Goal: Information Seeking & Learning: Understand process/instructions

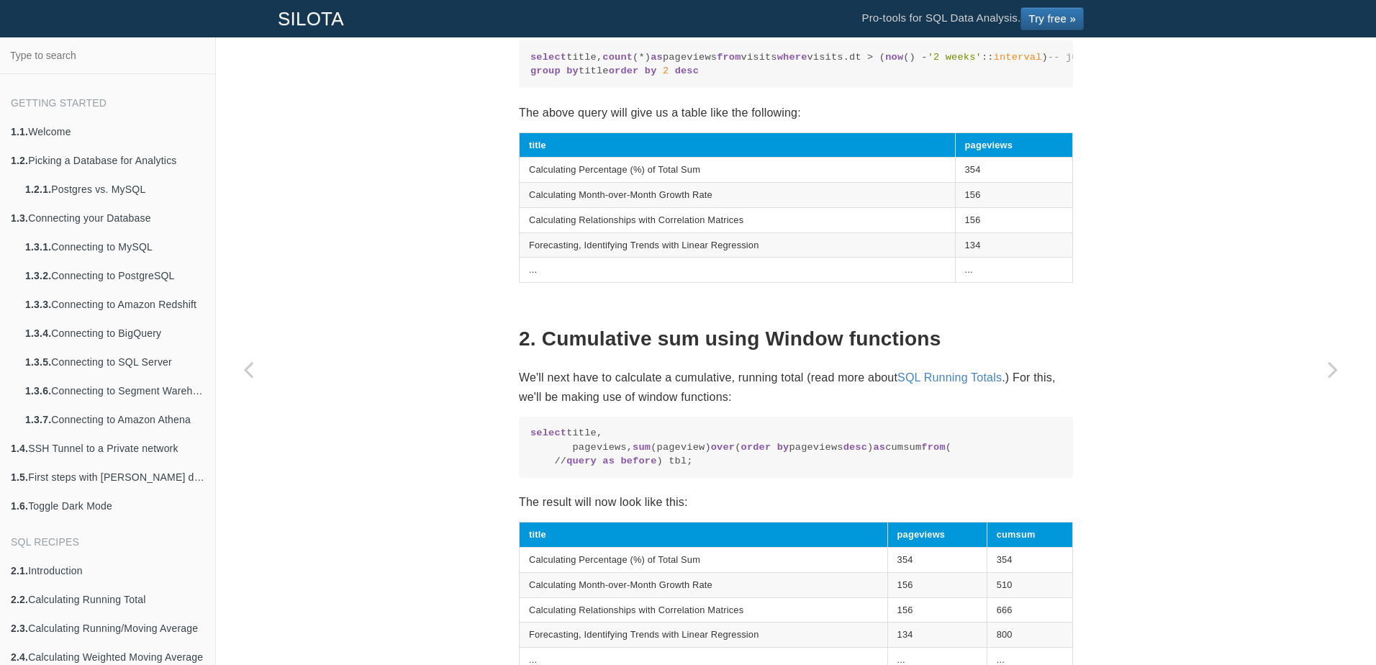
scroll to position [828, 0]
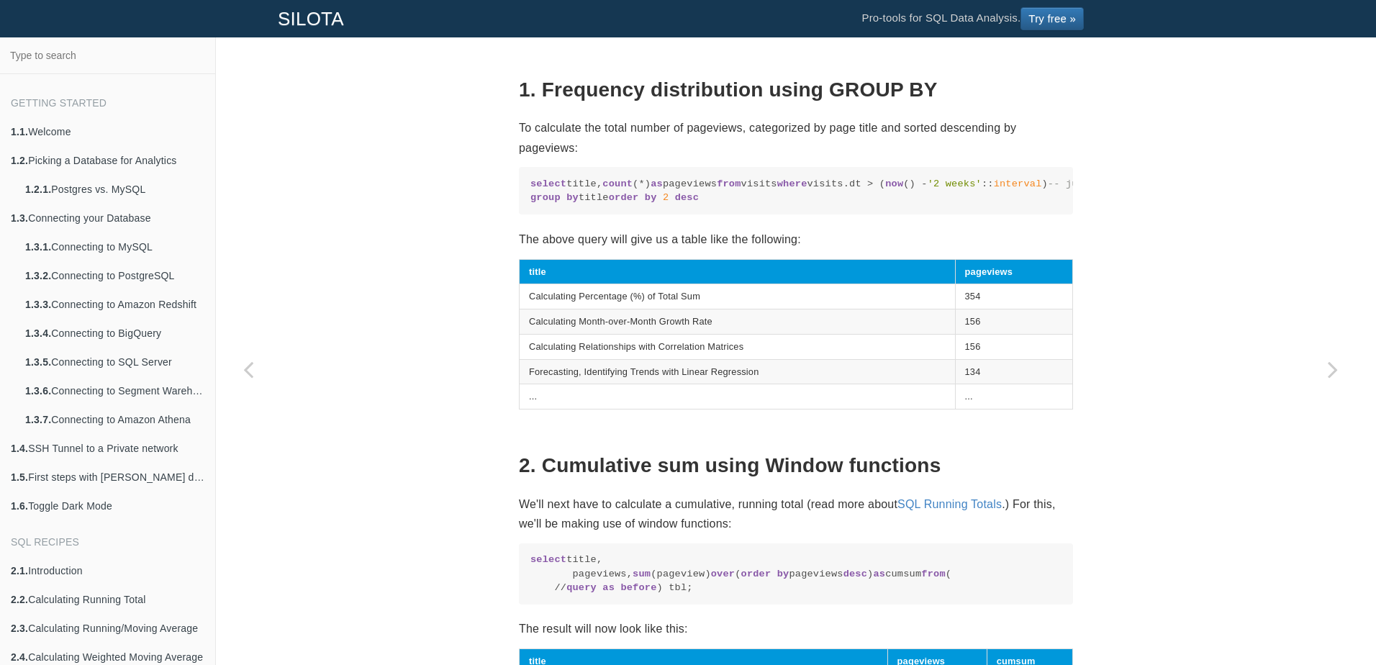
drag, startPoint x: 687, startPoint y: 196, endPoint x: 559, endPoint y: 194, distance: 128.1
click at [559, 194] on code "select title, count (*) as pageviews from visits where visits.dt > ( now () - '…" at bounding box center [795, 191] width 531 height 28
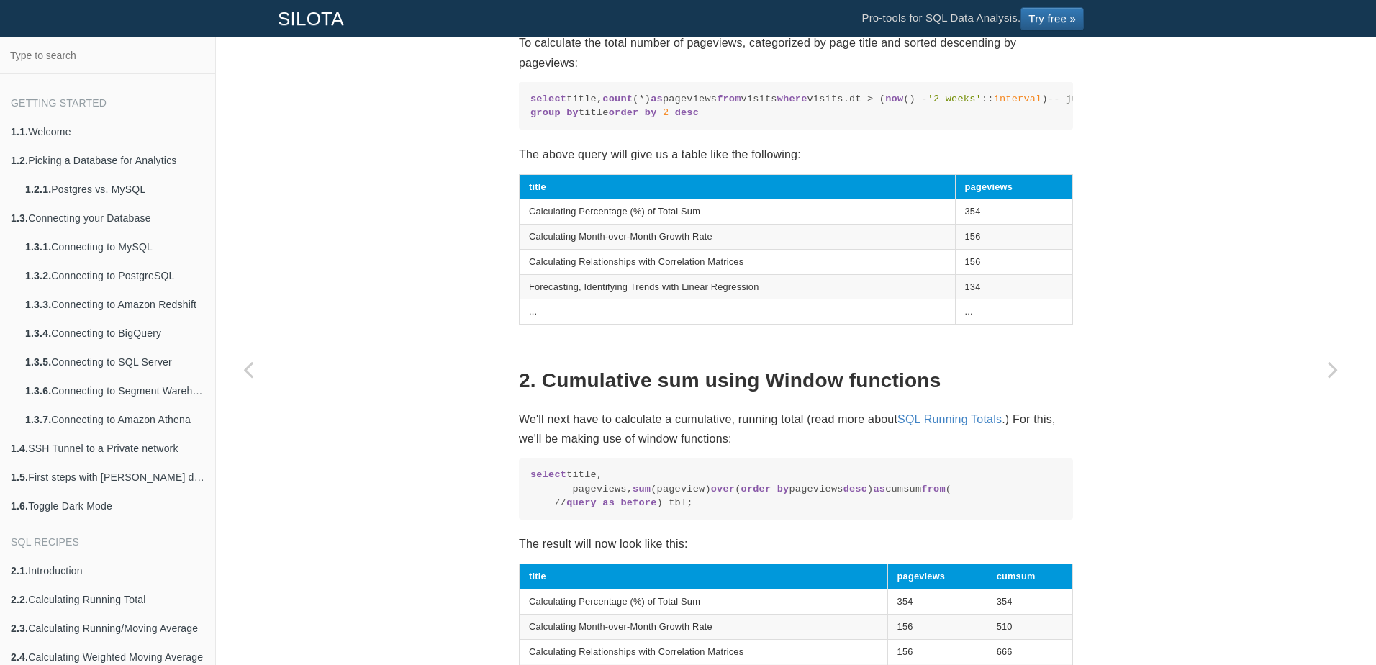
scroll to position [900, 0]
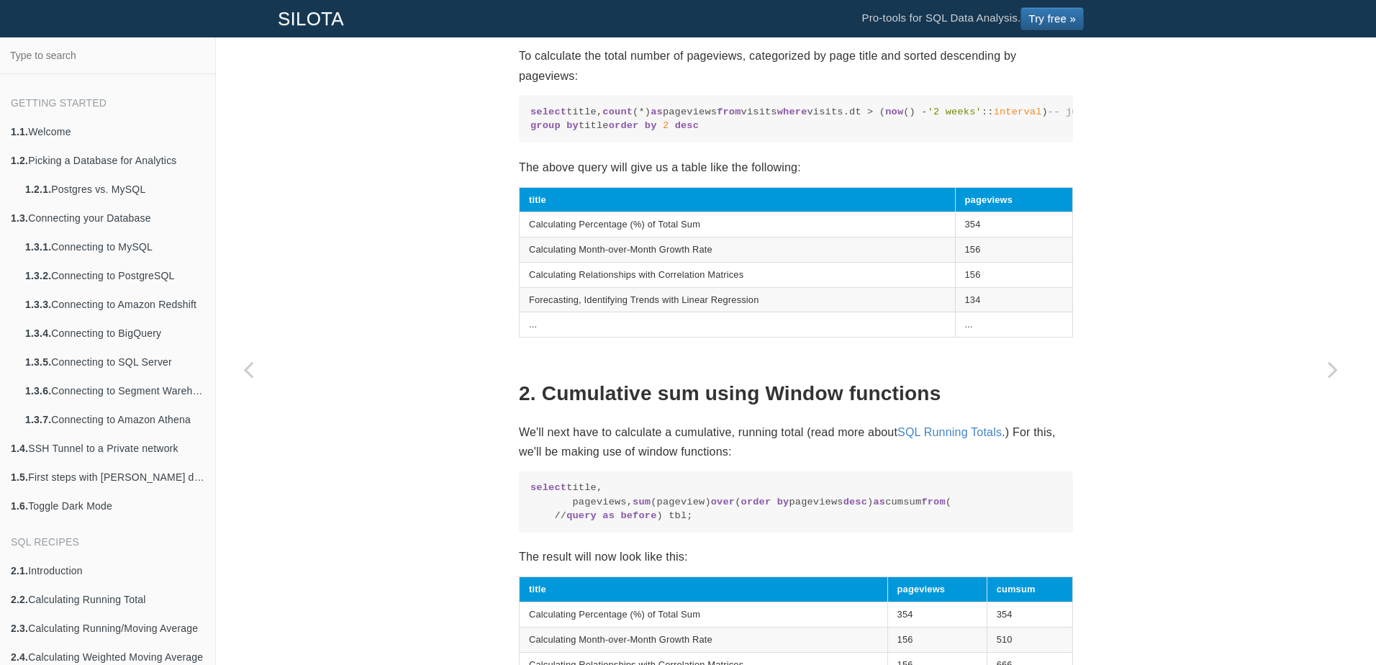
click at [617, 133] on code "select title, count (*) as pageviews from visits where visits.dt > ( now () - '…" at bounding box center [795, 119] width 531 height 28
click at [689, 132] on code "select title, count (*) as pageviews from visits where visits.dt > ( now () - '…" at bounding box center [795, 119] width 531 height 28
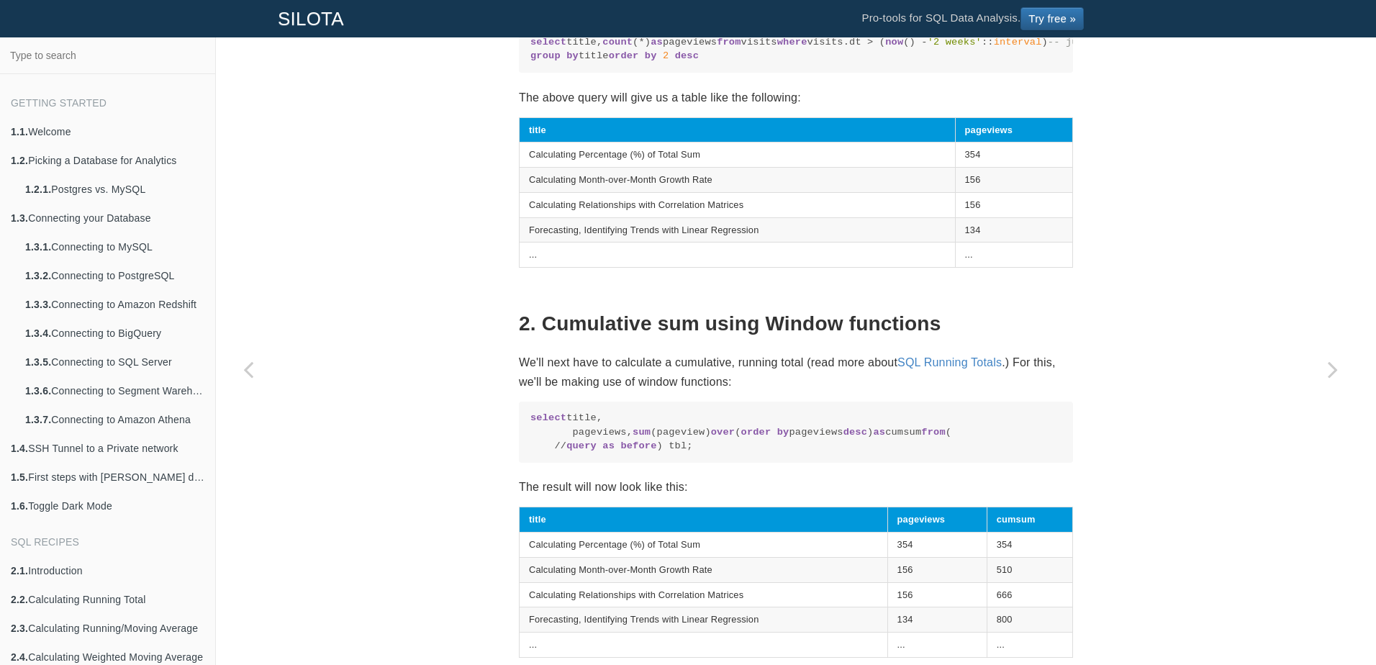
scroll to position [1044, 0]
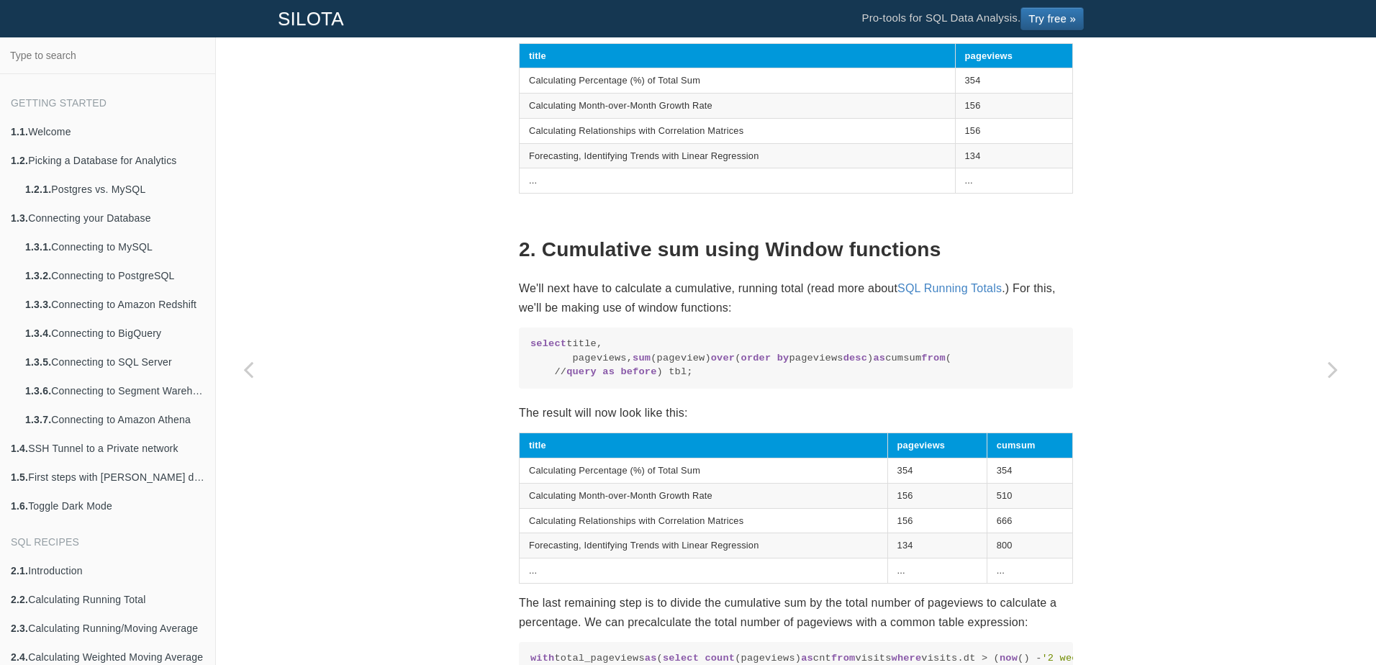
drag, startPoint x: 618, startPoint y: 428, endPoint x: 564, endPoint y: 428, distance: 54.0
click at [564, 379] on code "select title, pageviews, sum (pageview) over ( order by pageviews desc ) as cum…" at bounding box center [795, 358] width 531 height 42
drag, startPoint x: 564, startPoint y: 428, endPoint x: 647, endPoint y: 456, distance: 87.2
click at [647, 379] on code "select title, pageviews, sum (pageview) over ( order by pageviews desc ) as cum…" at bounding box center [795, 358] width 531 height 42
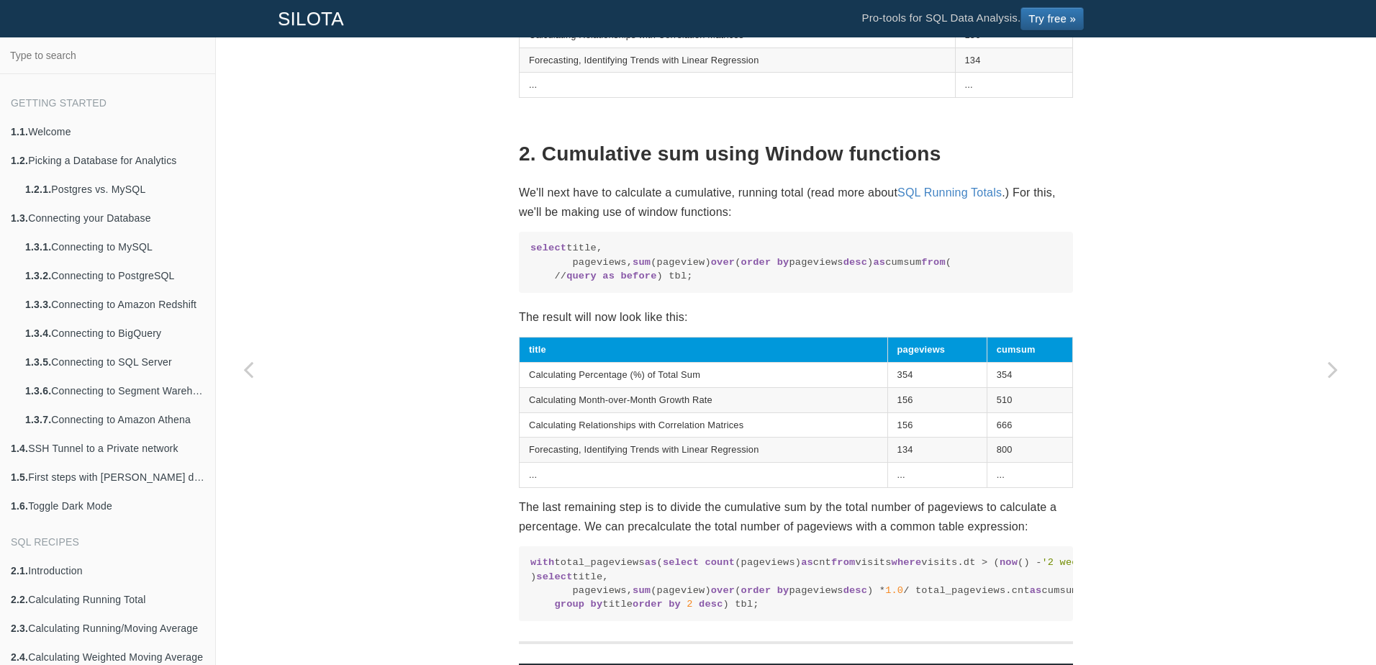
scroll to position [1116, 0]
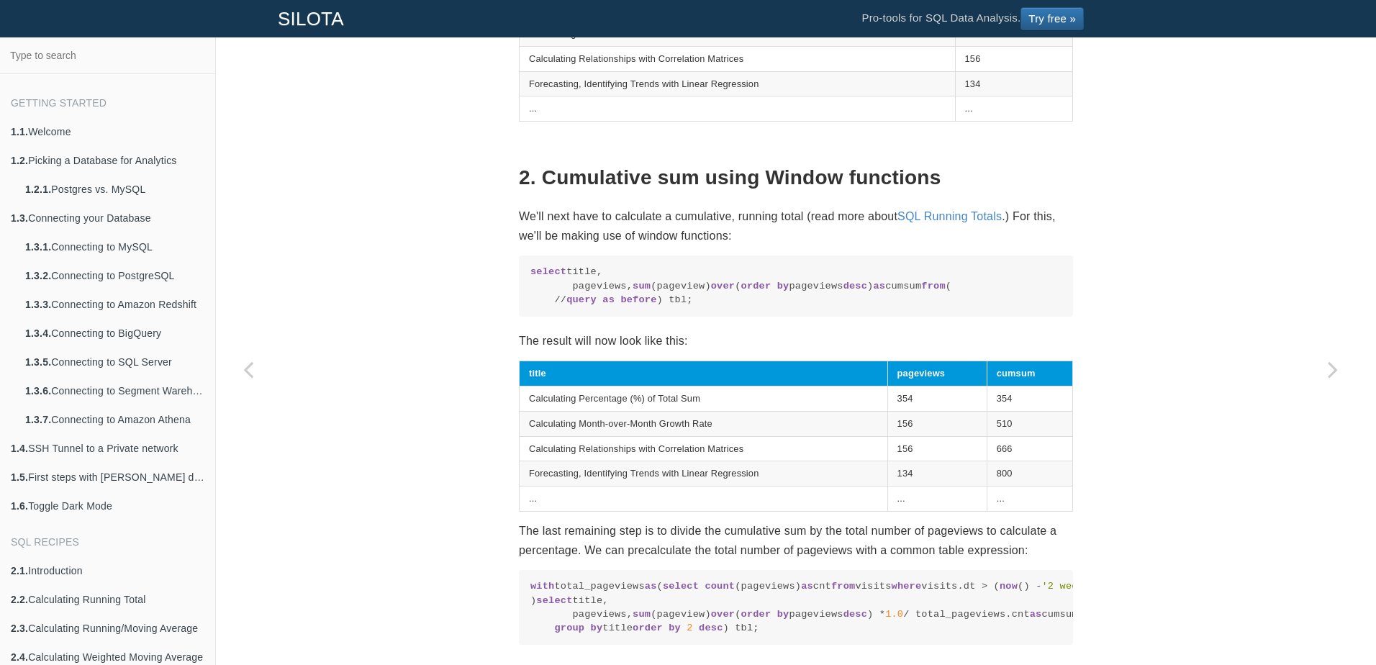
drag, startPoint x: 524, startPoint y: 339, endPoint x: 621, endPoint y: 353, distance: 98.1
click at [621, 317] on pre "select title, pageviews, sum (pageview) over ( order by pageviews desc ) as cum…" at bounding box center [796, 285] width 554 height 61
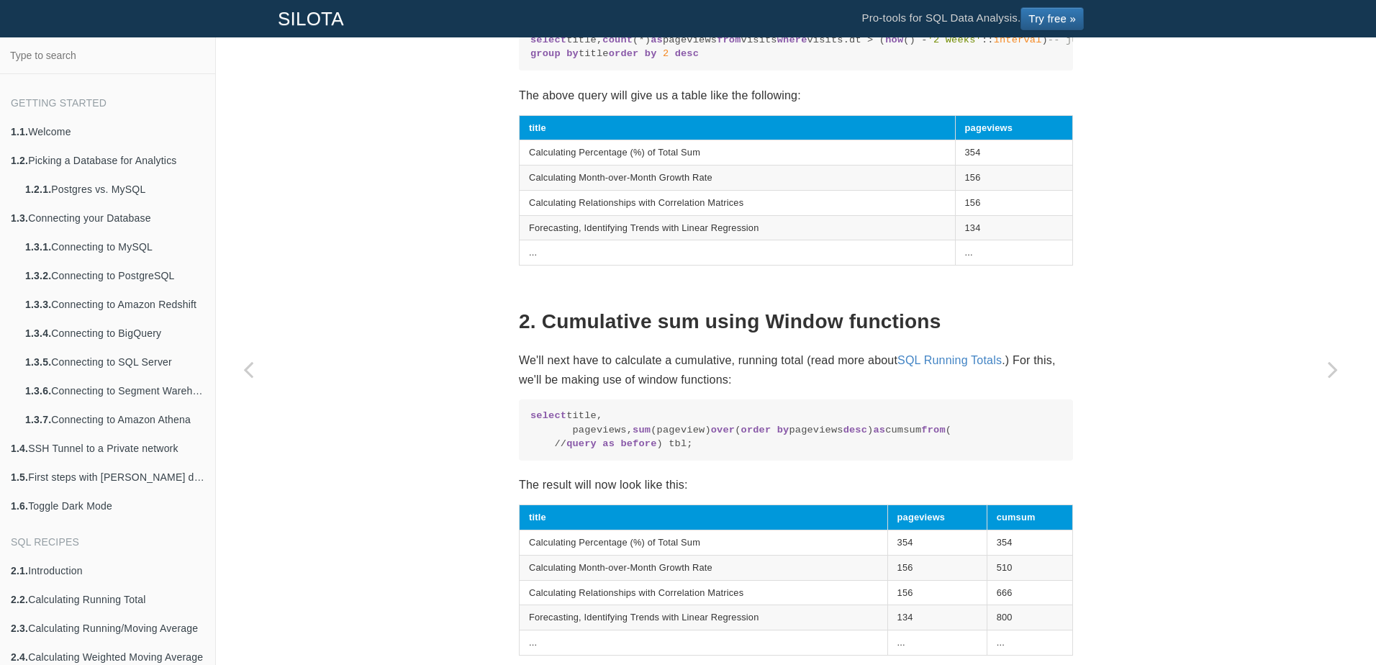
scroll to position [828, 0]
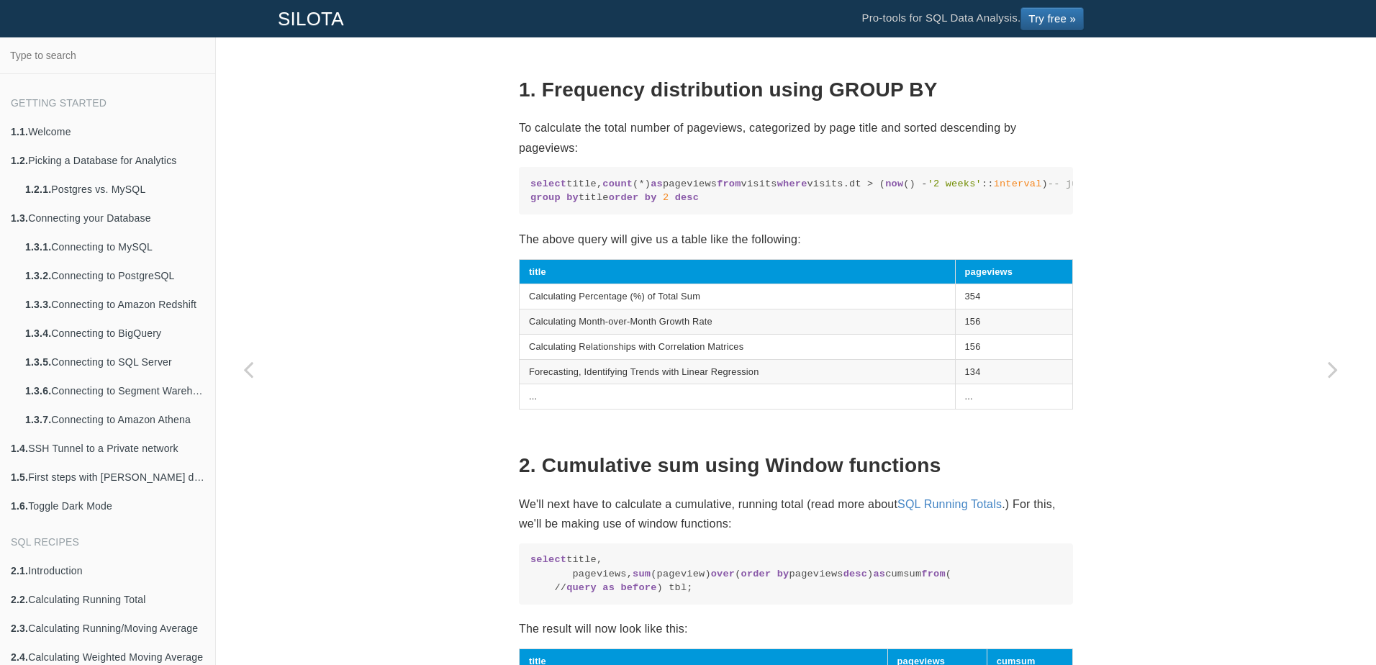
drag, startPoint x: 756, startPoint y: 192, endPoint x: 561, endPoint y: 198, distance: 195.1
click at [561, 198] on code "select title, count (*) as pageviews from visits where visits.dt > ( now () - '…" at bounding box center [795, 191] width 531 height 28
drag, startPoint x: 561, startPoint y: 198, endPoint x: 674, endPoint y: 247, distance: 123.8
click at [1048, 189] on span "-- just calculate for the last two weeks" at bounding box center [1168, 183] width 240 height 11
click at [661, 205] on code "select title, count (*) as pageviews from visits where visits.dt > ( now () - '…" at bounding box center [795, 191] width 531 height 28
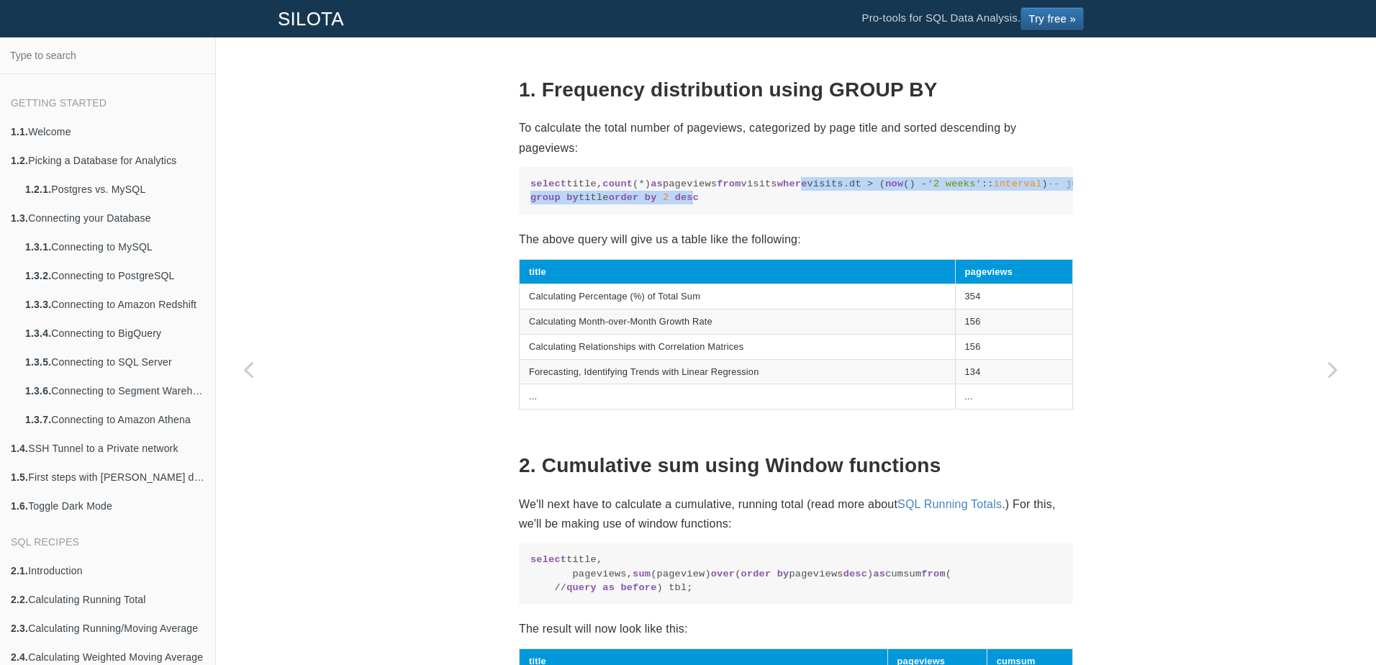
drag, startPoint x: 604, startPoint y: 266, endPoint x: 539, endPoint y: 220, distance: 79.5
click at [539, 205] on code "select title, count (*) as pageviews from visits where visits.dt > ( now () - '…" at bounding box center [795, 191] width 531 height 28
drag, startPoint x: 539, startPoint y: 220, endPoint x: 662, endPoint y: 245, distance: 125.6
click at [1048, 189] on span "-- just calculate for the last two weeks" at bounding box center [1168, 183] width 240 height 11
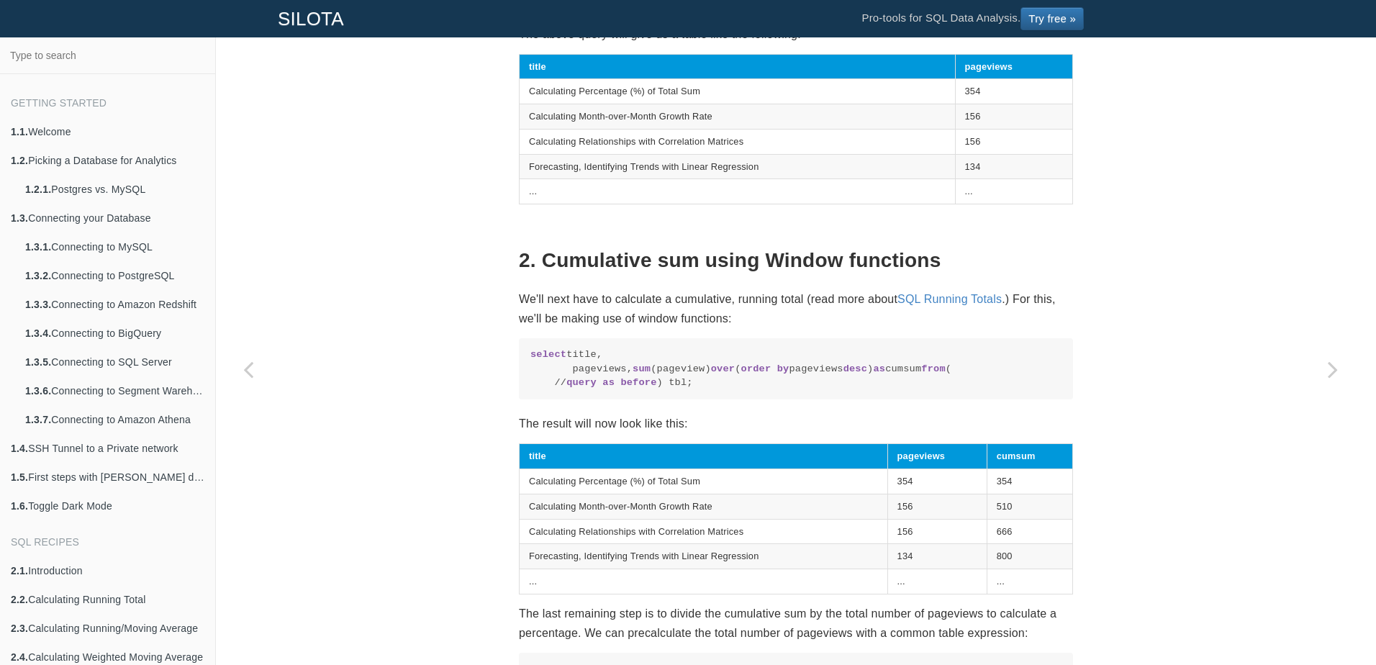
scroll to position [1116, 0]
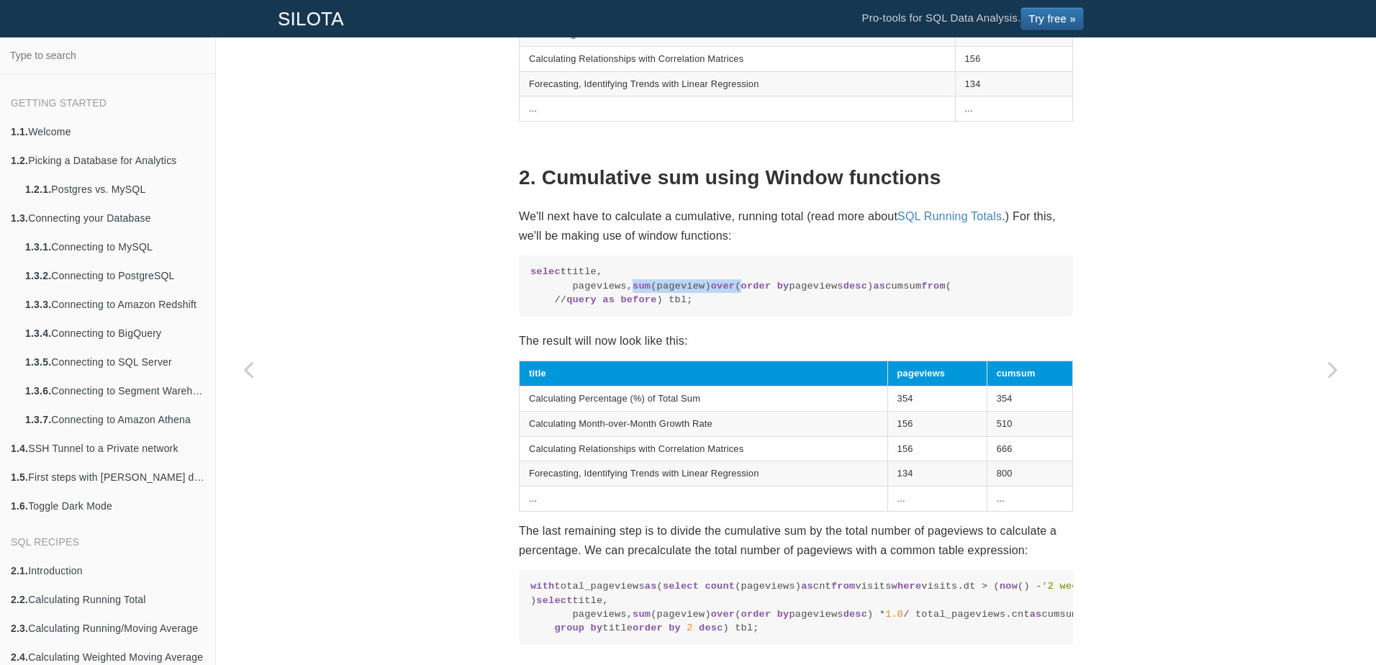
drag, startPoint x: 562, startPoint y: 368, endPoint x: 668, endPoint y: 366, distance: 105.8
click at [668, 307] on code "select title, pageviews, sum (pageview) over ( order by pageviews desc ) as cum…" at bounding box center [795, 286] width 531 height 42
drag, startPoint x: 668, startPoint y: 366, endPoint x: 598, endPoint y: 372, distance: 70.0
click at [598, 307] on code "select title, pageviews, sum (pageview) over ( order by pageviews desc ) as cum…" at bounding box center [795, 286] width 531 height 42
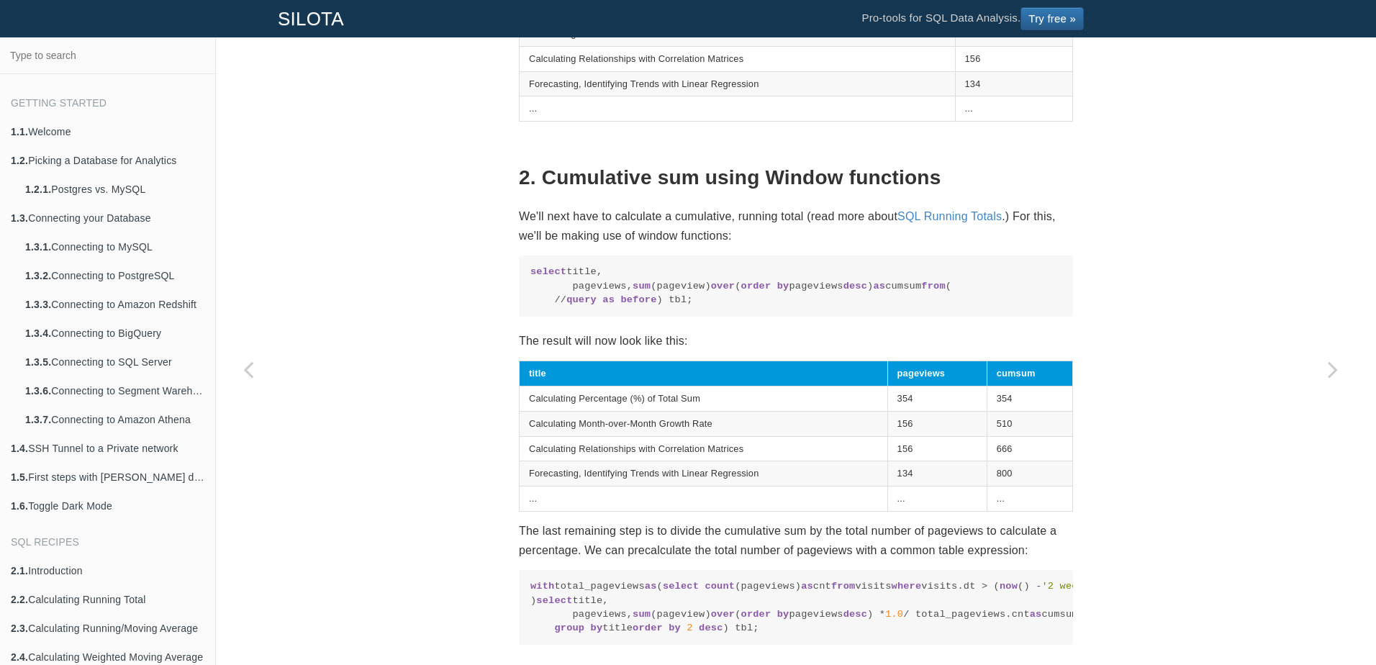
drag, startPoint x: 598, startPoint y: 372, endPoint x: 568, endPoint y: 368, distance: 30.4
click at [633, 291] on span "sum" at bounding box center [642, 286] width 18 height 11
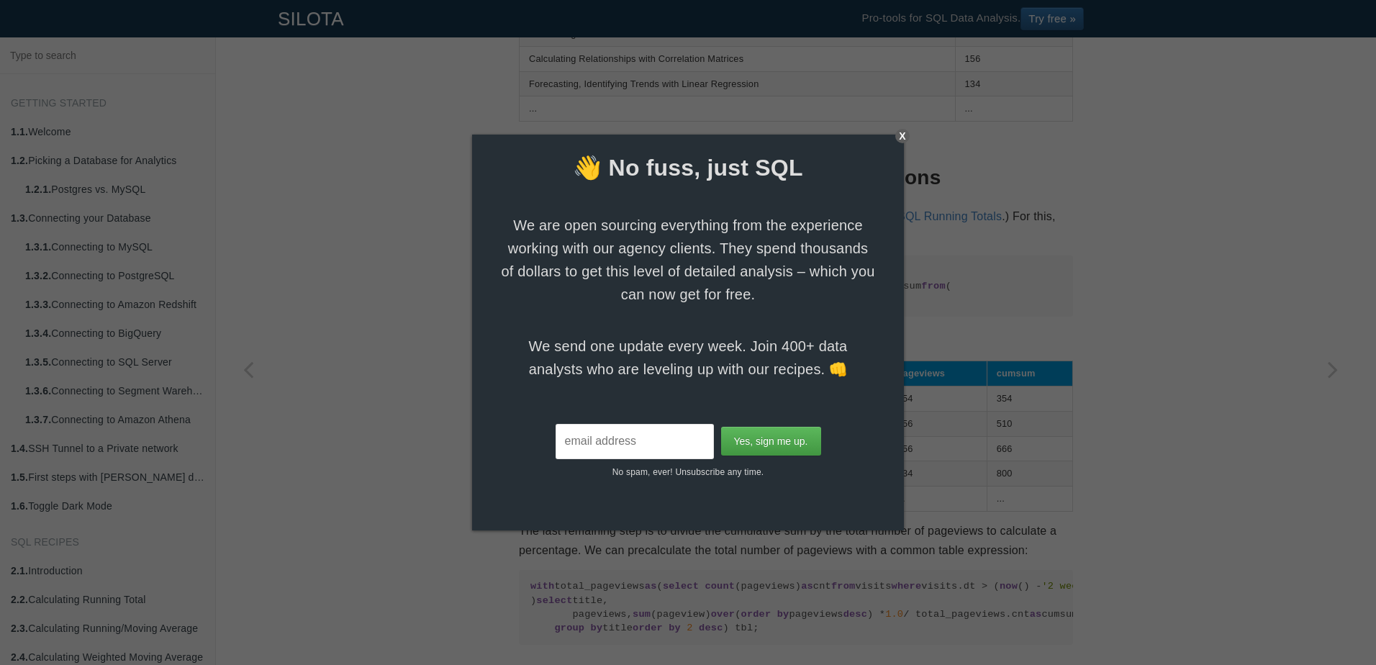
click at [900, 137] on div "X" at bounding box center [902, 136] width 14 height 14
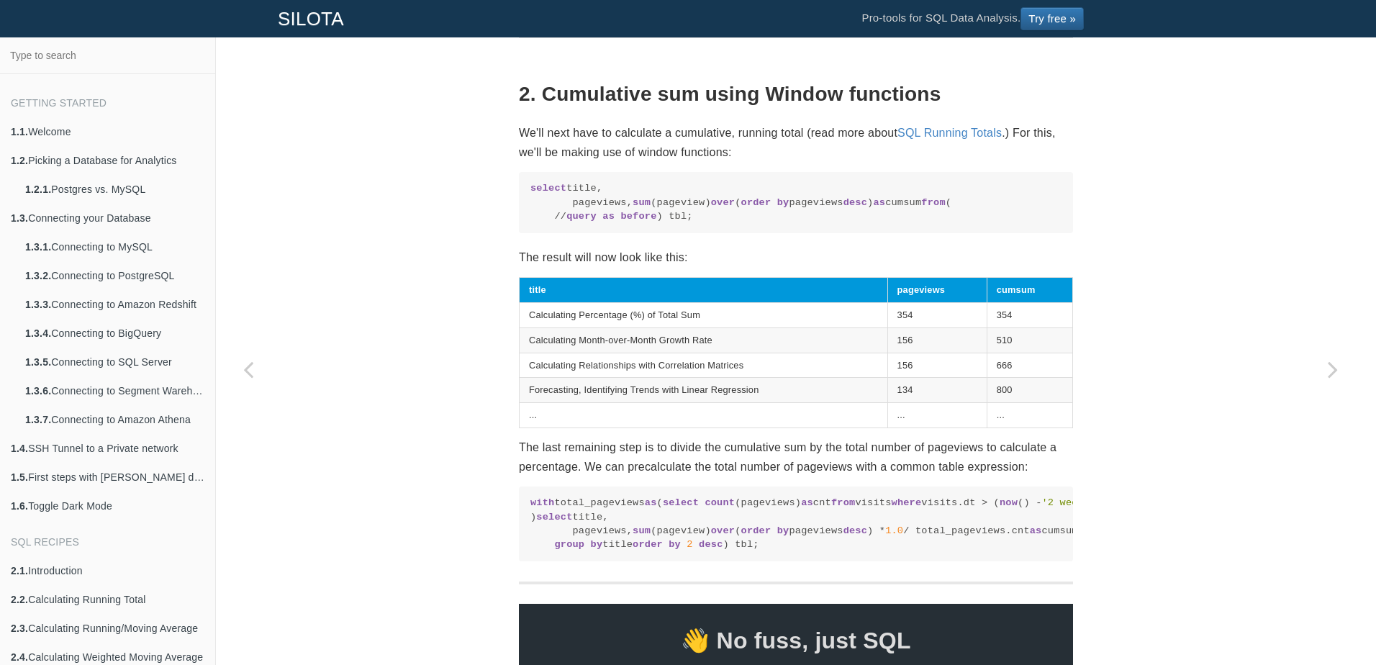
scroll to position [1188, 0]
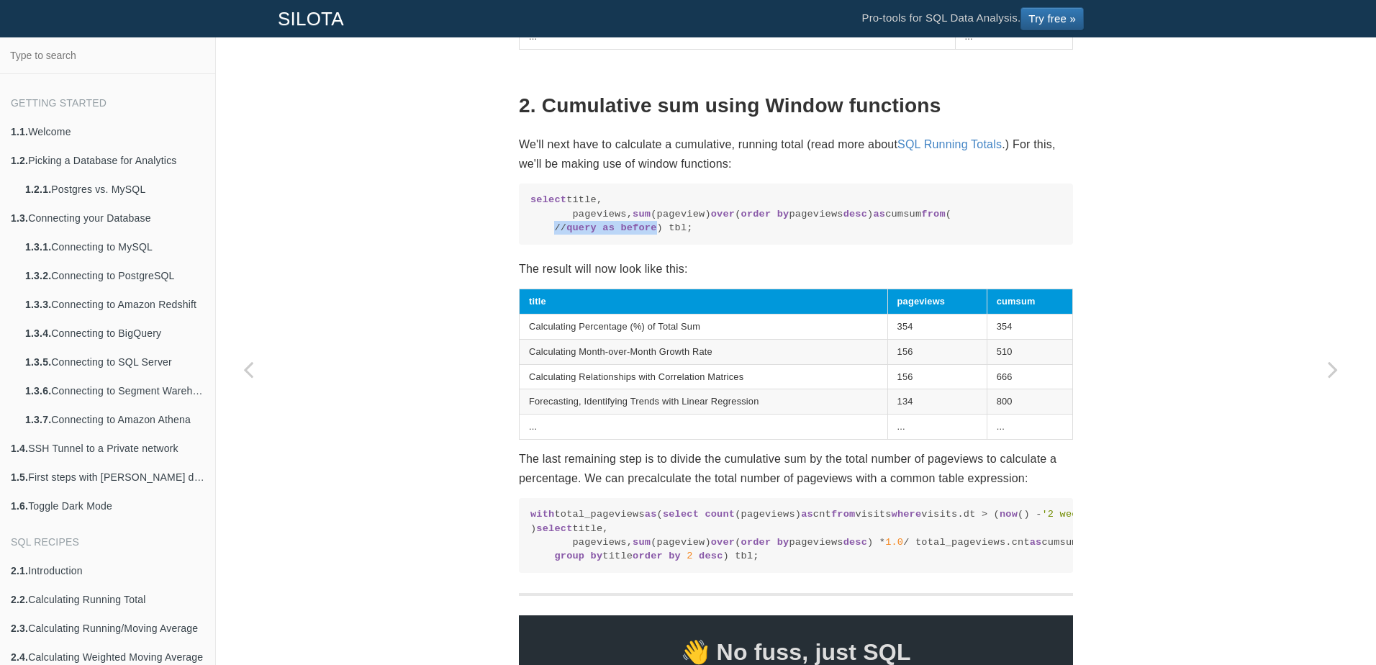
drag, startPoint x: 647, startPoint y: 329, endPoint x: 542, endPoint y: 326, distance: 105.1
click at [542, 235] on code "select title, pageviews, sum (pageview) over ( order by pageviews desc ) as cum…" at bounding box center [795, 214] width 531 height 42
drag, startPoint x: 542, startPoint y: 326, endPoint x: 570, endPoint y: 338, distance: 30.6
click at [559, 235] on code "select title, pageviews, sum (pageview) over ( order by pageviews desc ) as cum…" at bounding box center [795, 214] width 531 height 42
click at [580, 245] on pre "select title, pageviews, sum (pageview) over ( order by pageviews desc ) as cum…" at bounding box center [796, 214] width 554 height 61
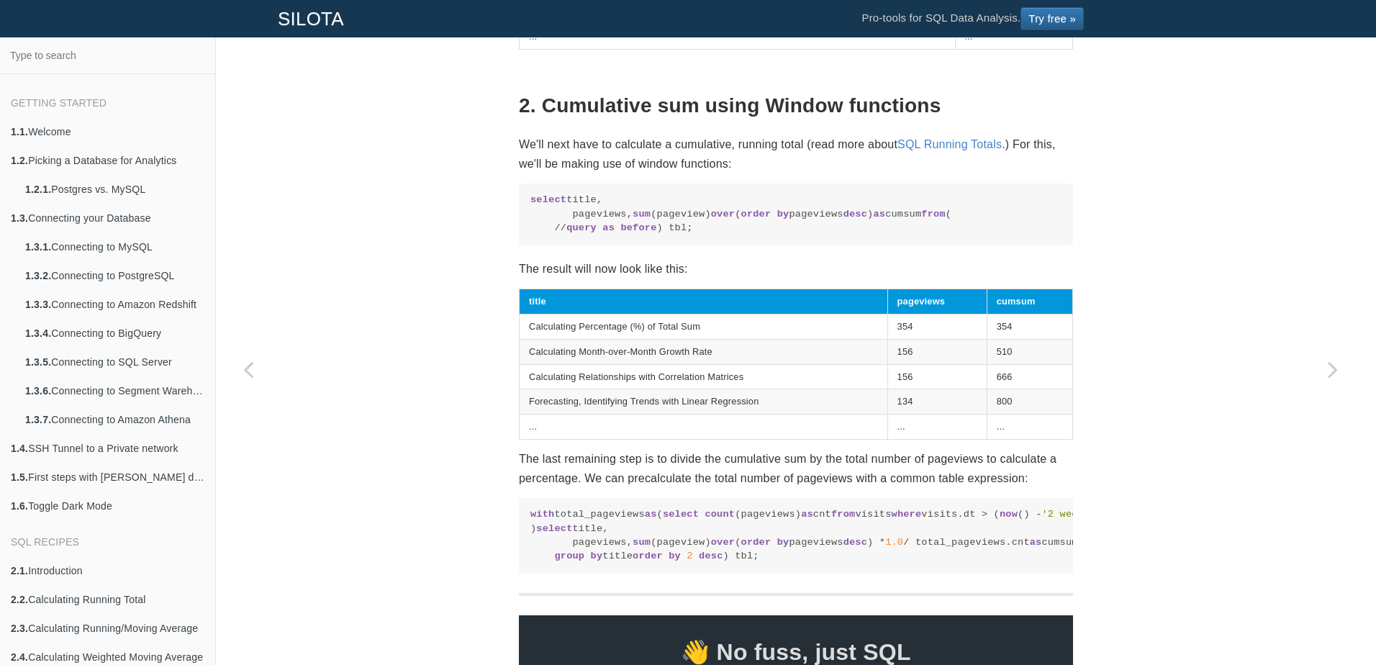
click at [584, 235] on code "select title, pageviews, sum (pageview) over ( order by pageviews desc ) as cum…" at bounding box center [795, 214] width 531 height 42
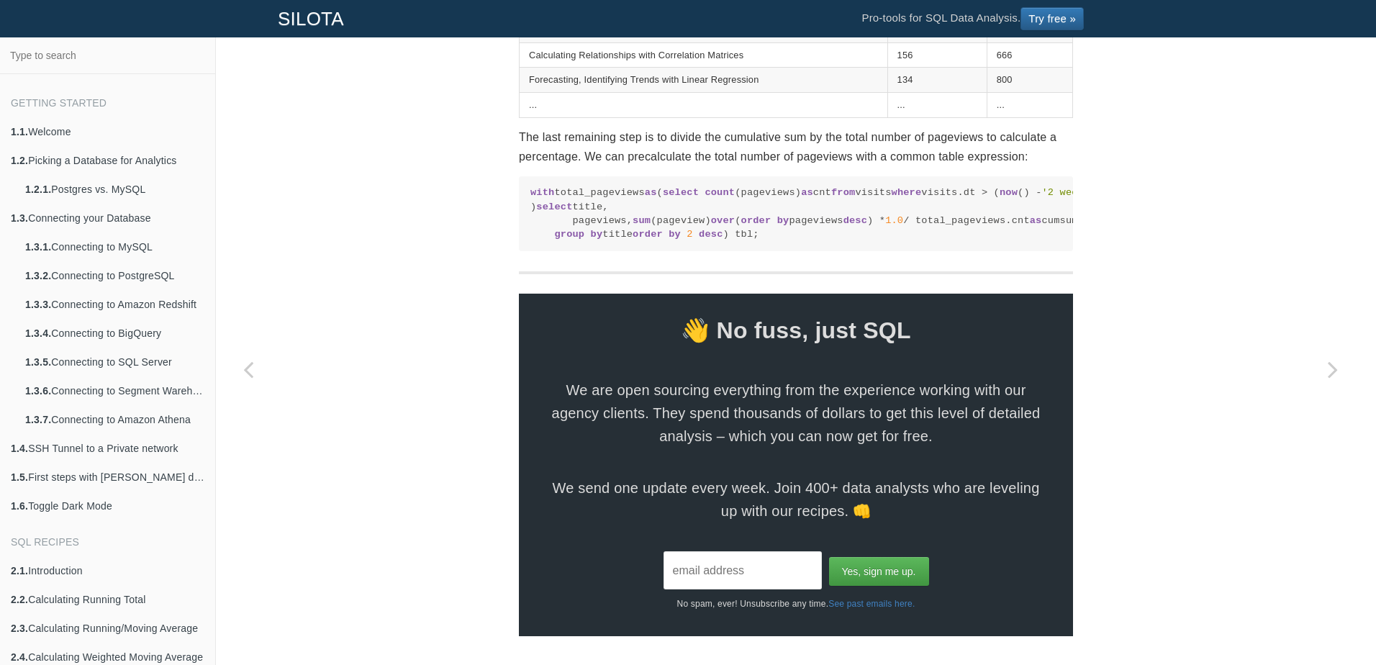
scroll to position [1529, 0]
drag, startPoint x: 525, startPoint y: 282, endPoint x: 641, endPoint y: 345, distance: 131.7
click at [641, 242] on code "with total_pageviews as ( select count (pageviews) as cnt from visits where vis…" at bounding box center [795, 214] width 531 height 56
drag, startPoint x: 641, startPoint y: 345, endPoint x: 549, endPoint y: 245, distance: 135.0
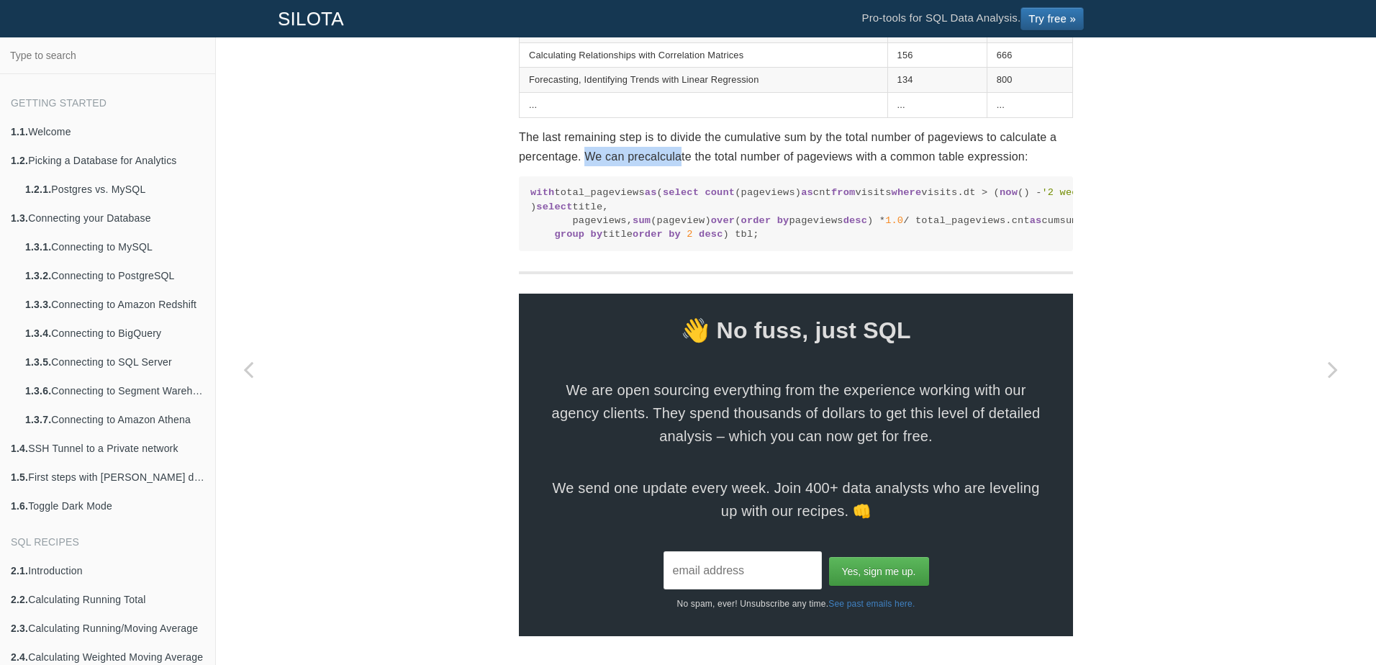
drag, startPoint x: 582, startPoint y: 245, endPoint x: 678, endPoint y: 245, distance: 96.4
click at [678, 166] on p "The last remaining step is to divide the cumulative sum by the total number of …" at bounding box center [796, 146] width 554 height 39
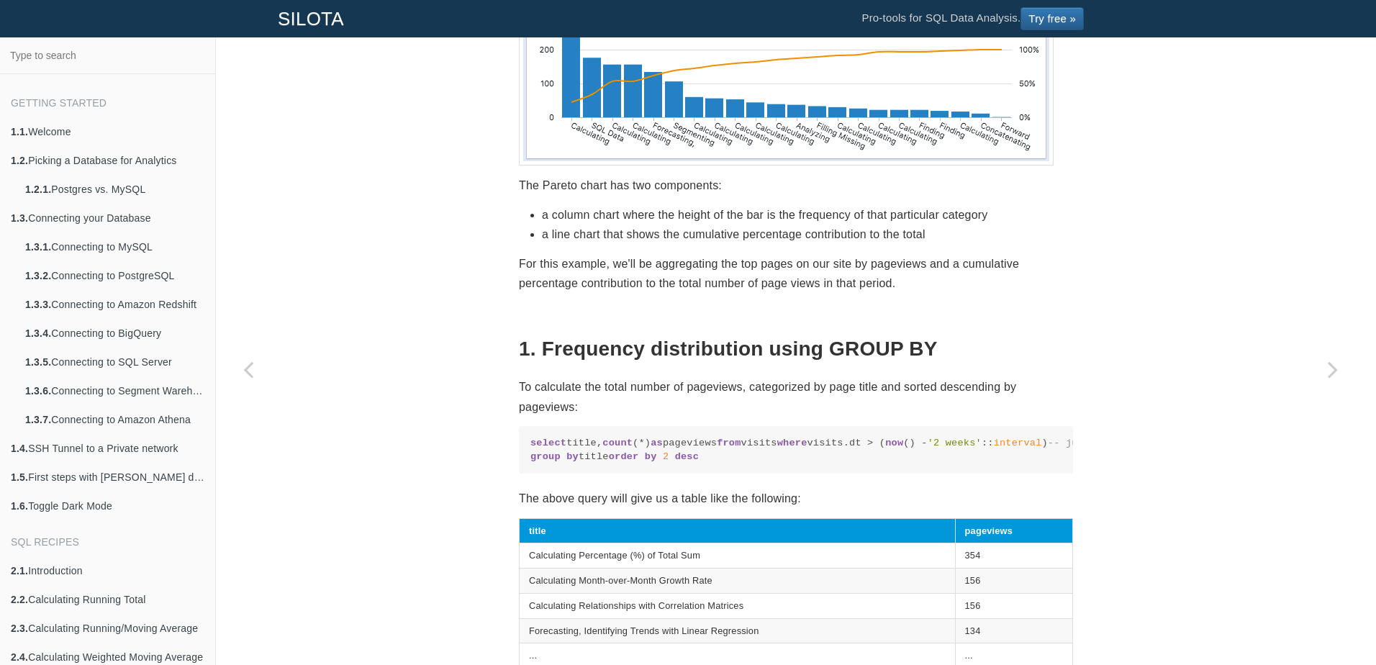
scroll to position [449, 0]
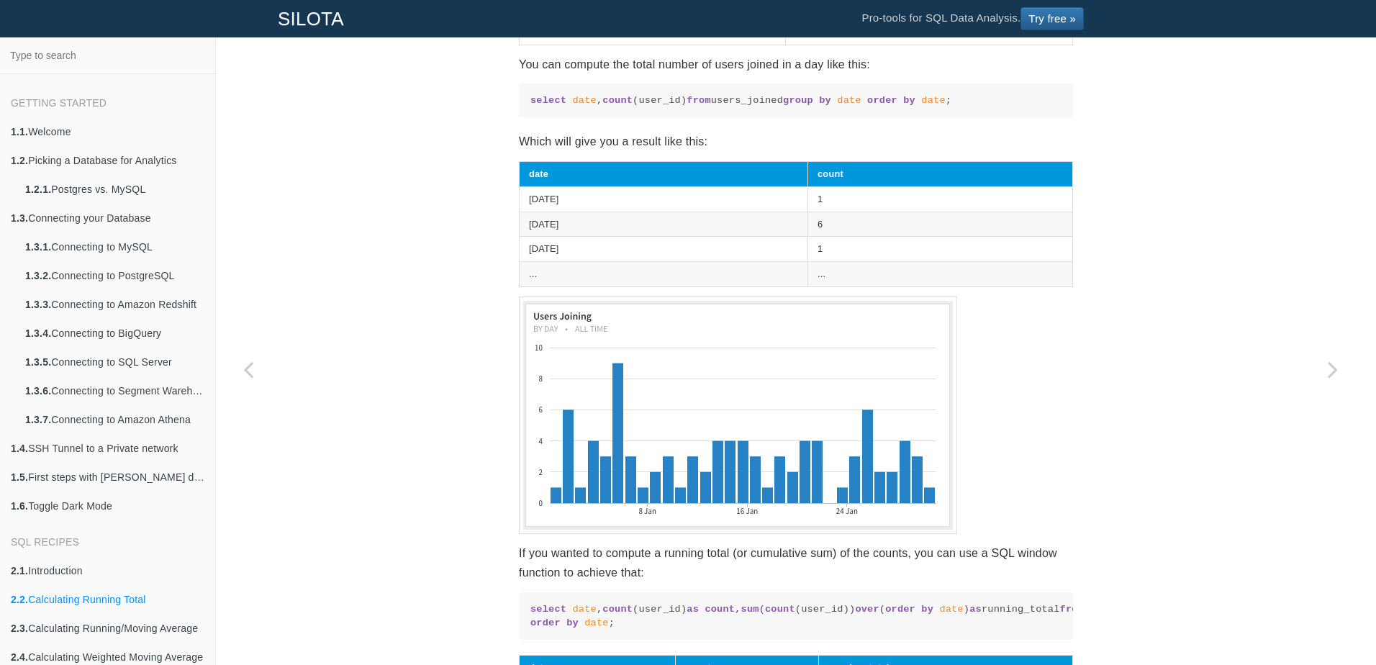
scroll to position [675, 0]
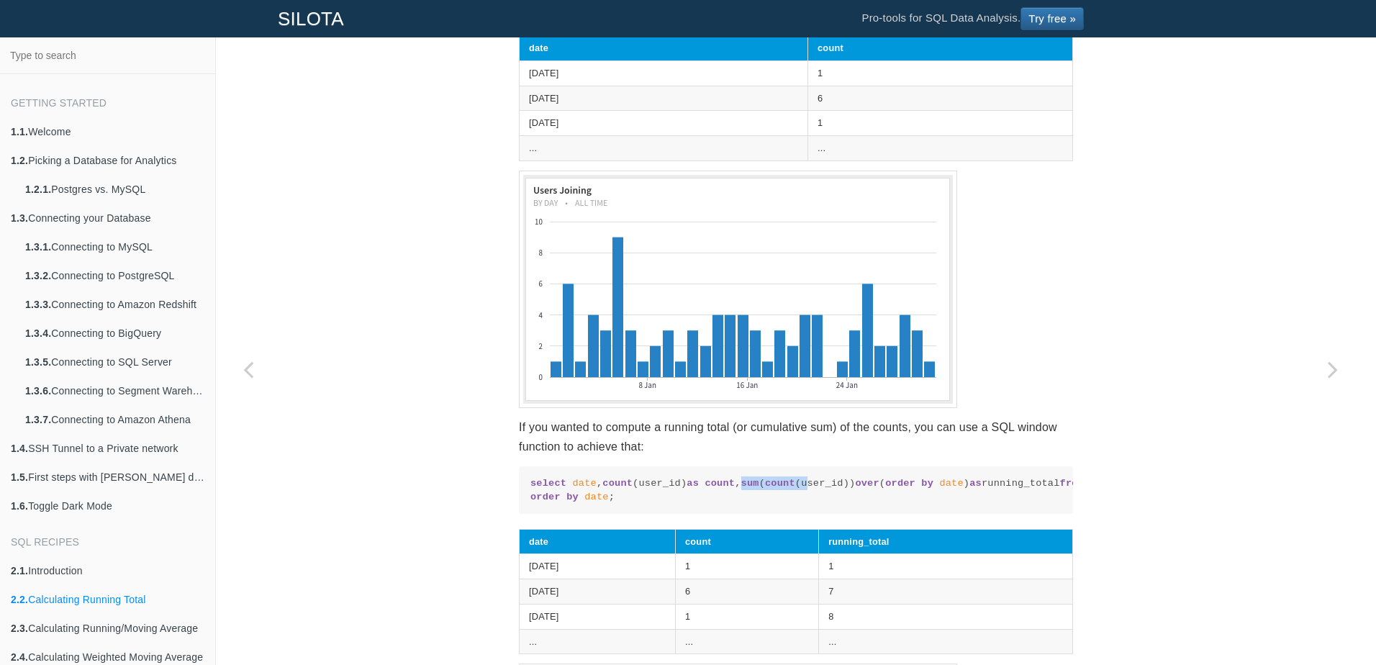
drag, startPoint x: 565, startPoint y: 525, endPoint x: 625, endPoint y: 524, distance: 59.8
click at [625, 505] on code "select date , count (user_id) as count , sum ( count (user_id)) over ( order by…" at bounding box center [795, 490] width 531 height 28
drag, startPoint x: 625, startPoint y: 524, endPoint x: 685, endPoint y: 525, distance: 60.5
click at [855, 489] on span "over" at bounding box center [867, 483] width 24 height 11
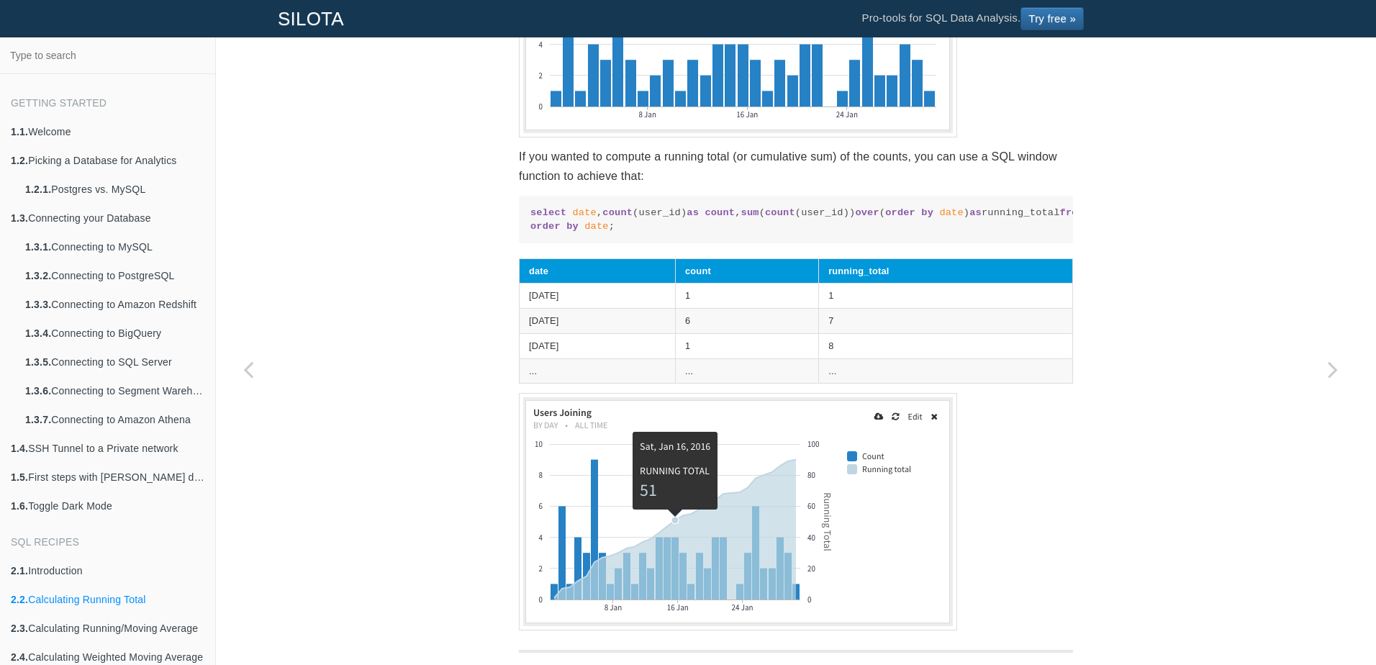
scroll to position [963, 0]
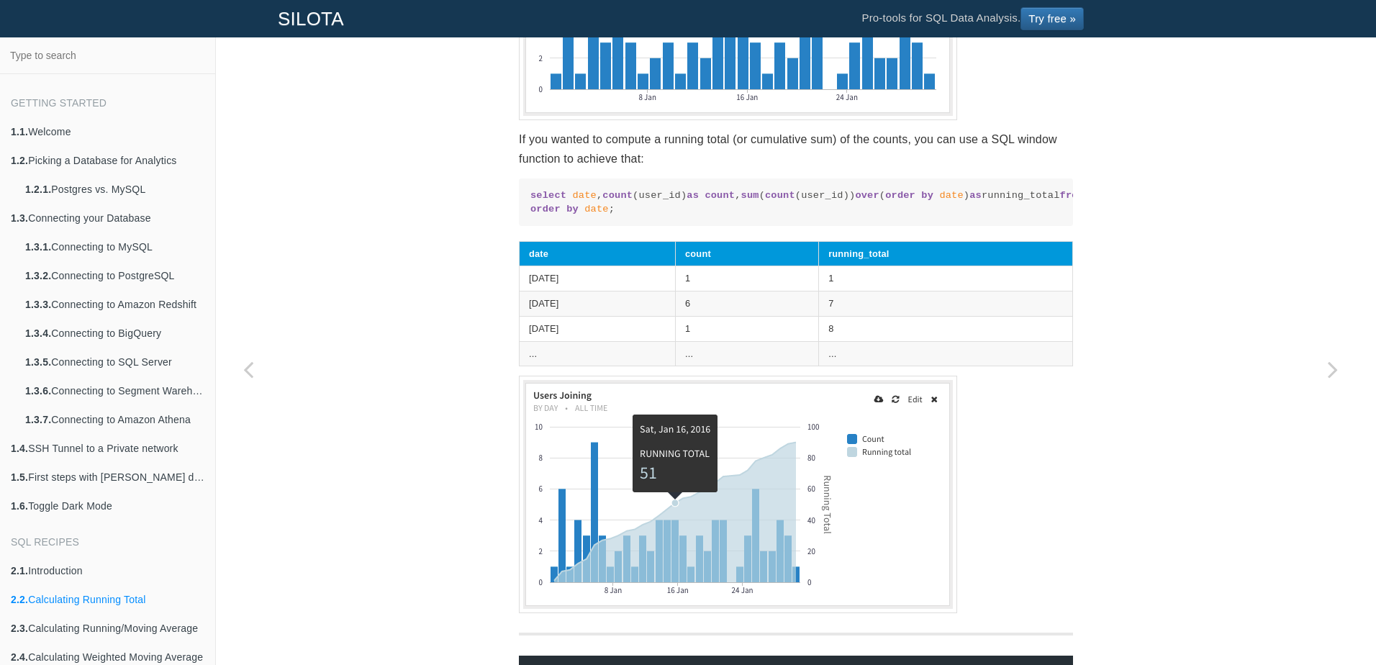
drag, startPoint x: 619, startPoint y: 255, endPoint x: 514, endPoint y: 221, distance: 110.6
click at [519, 221] on pre "select date , count (user_id) as count , sum ( count (user_id)) over ( order by…" at bounding box center [796, 202] width 554 height 48
drag, startPoint x: 514, startPoint y: 221, endPoint x: 577, endPoint y: 250, distance: 69.9
click at [577, 217] on code "select date , count (user_id) as count , sum ( count (user_id)) over ( order by…" at bounding box center [795, 203] width 531 height 28
drag, startPoint x: 603, startPoint y: 279, endPoint x: 505, endPoint y: 207, distance: 121.5
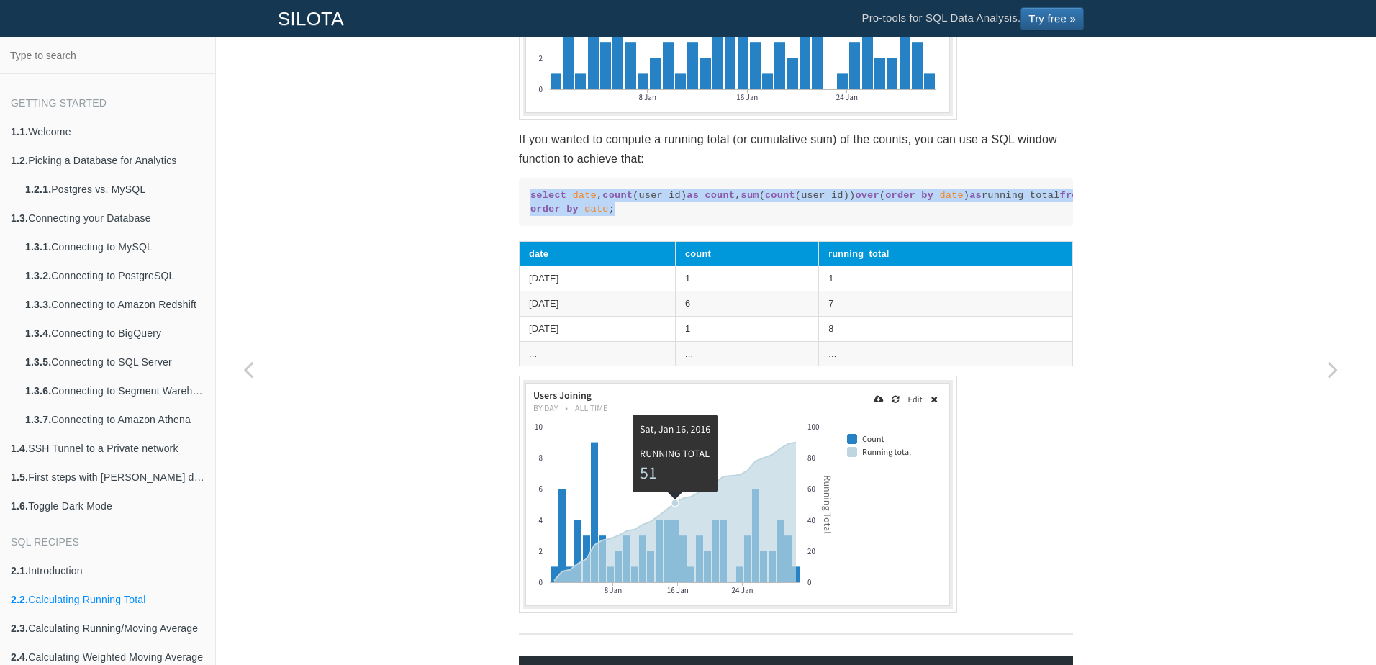
click at [508, 207] on div "SQL Recipes Smoothing Data Calculating Running Total Calculating Running Total …" at bounding box center [796, 68] width 576 height 1917
drag, startPoint x: 505, startPoint y: 207, endPoint x: 613, endPoint y: 276, distance: 128.2
click at [604, 217] on code "select date , count (user_id) as count , sum ( count (user_id)) over ( order by…" at bounding box center [795, 203] width 531 height 28
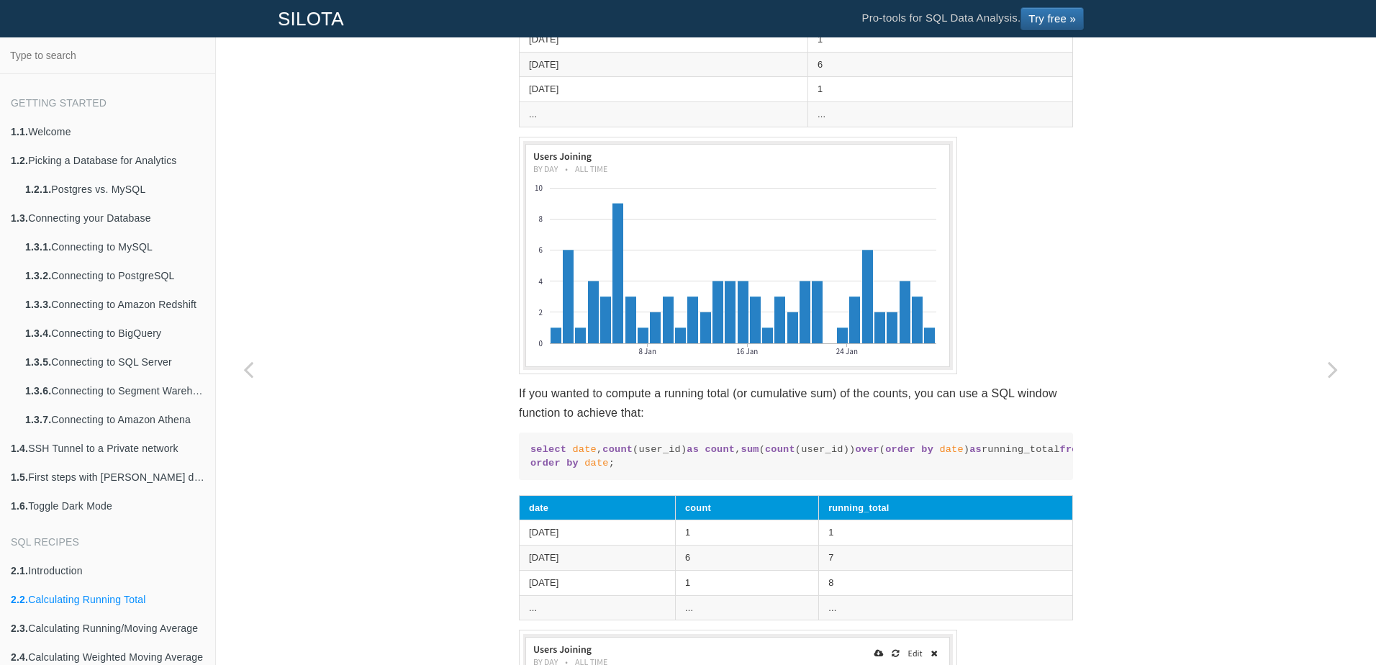
scroll to position [603, 0]
